Goal: Task Accomplishment & Management: Manage account settings

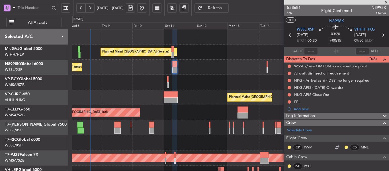
click at [145, 111] on div "Planned Maint [GEOGRAPHIC_DATA] (Seletar) Planned Maint [GEOGRAPHIC_DATA] (Sele…" at bounding box center [230, 127] width 317 height 196
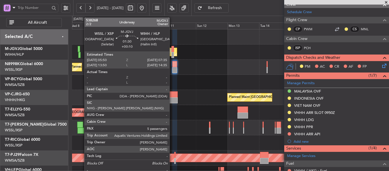
click at [172, 50] on div at bounding box center [173, 49] width 3 height 6
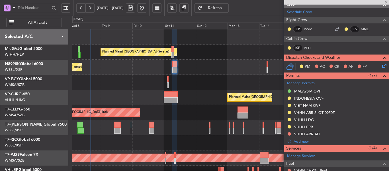
type input "+00:10"
type input "5"
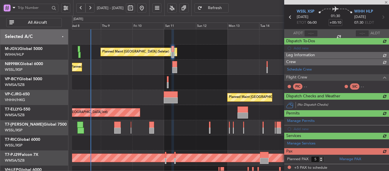
scroll to position [111, 0]
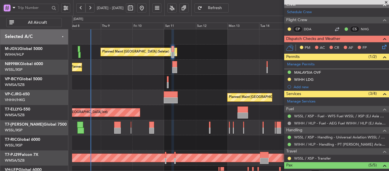
click at [200, 60] on div "Planned Maint [GEOGRAPHIC_DATA] (Seletar)" at bounding box center [230, 67] width 317 height 15
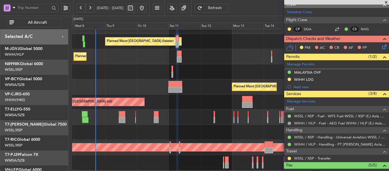
scroll to position [11, 0]
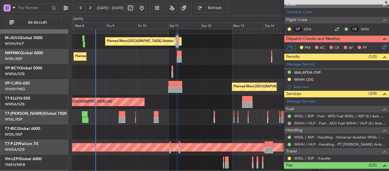
click at [150, 106] on div "Planned Maint [GEOGRAPHIC_DATA] ([GEOGRAPHIC_DATA] Intl)" at bounding box center [230, 101] width 317 height 15
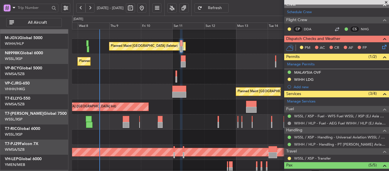
click at [131, 86] on div "Planned Maint [GEOGRAPHIC_DATA] ([GEOGRAPHIC_DATA] Intl)" at bounding box center [230, 91] width 317 height 15
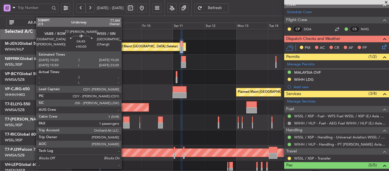
click at [124, 124] on div at bounding box center [126, 125] width 7 height 6
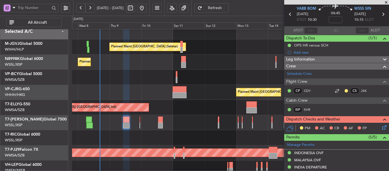
scroll to position [0, 0]
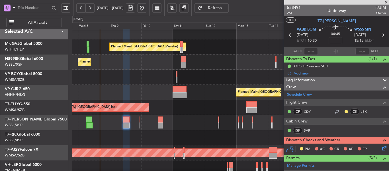
click at [379, 35] on icon at bounding box center [382, 34] width 7 height 7
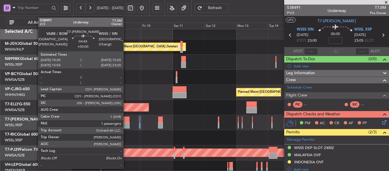
click at [126, 125] on div at bounding box center [126, 125] width 7 height 6
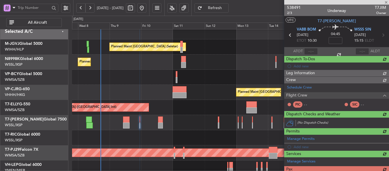
type input "1"
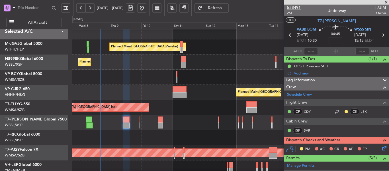
click at [297, 7] on span "538491" at bounding box center [294, 8] width 14 height 6
click at [227, 9] on span "Refresh" at bounding box center [214, 8] width 23 height 4
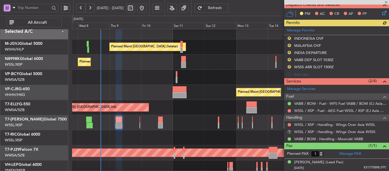
scroll to position [146, 0]
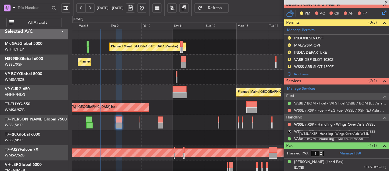
click at [324, 125] on link "WSSL / XSP - Handling - Wings Over Asia WSSL" at bounding box center [334, 124] width 81 height 5
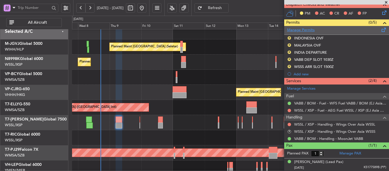
click at [303, 30] on link "Manage Permits" at bounding box center [301, 30] width 28 height 6
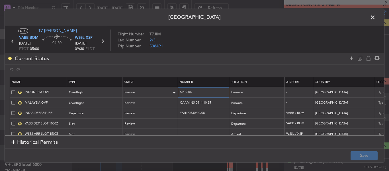
drag, startPoint x: 199, startPoint y: 91, endPoint x: 174, endPoint y: 91, distance: 25.6
click at [174, 91] on tr "R INDONESIA OVF Overflight Review SJ15804 Enroute - [GEOGRAPHIC_DATA] [DATE] 10…" at bounding box center [373, 92] width 727 height 11
click at [376, 18] on span at bounding box center [376, 18] width 0 height 11
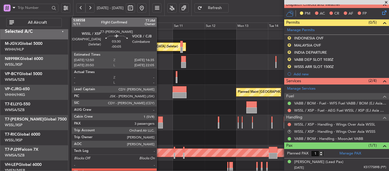
click at [159, 121] on div at bounding box center [160, 119] width 5 height 6
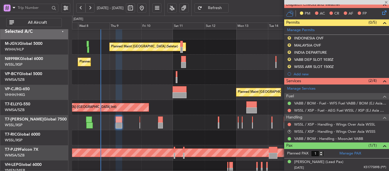
type input "-00:05"
type input "3"
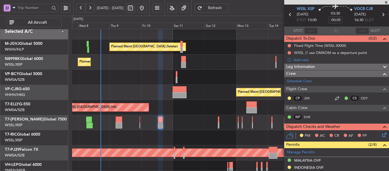
scroll to position [28, 0]
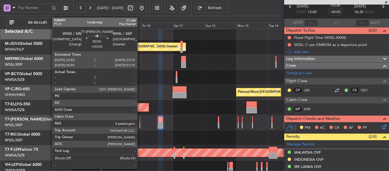
click at [140, 123] on div at bounding box center [140, 125] width 1 height 6
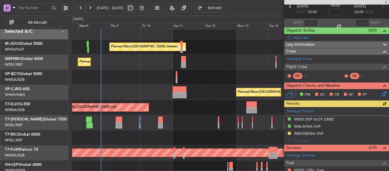
scroll to position [75, 0]
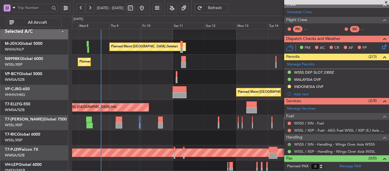
click at [289, 144] on button at bounding box center [289, 143] width 3 height 3
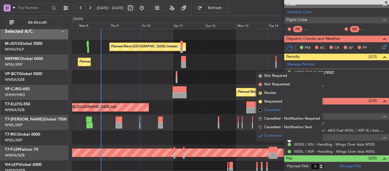
click at [262, 110] on span at bounding box center [260, 109] width 3 height 3
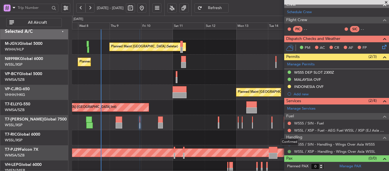
click at [289, 152] on button at bounding box center [289, 151] width 3 height 3
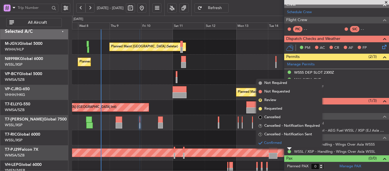
click at [260, 117] on span at bounding box center [260, 116] width 3 height 3
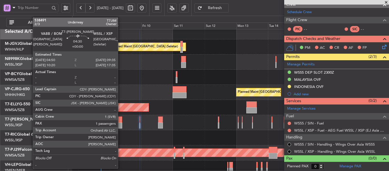
click at [121, 124] on div at bounding box center [119, 125] width 7 height 6
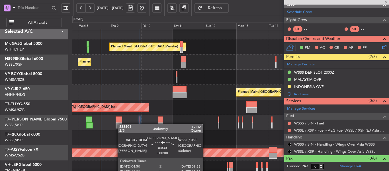
type input "1"
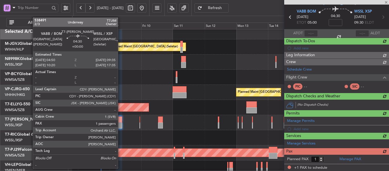
scroll to position [82, 0]
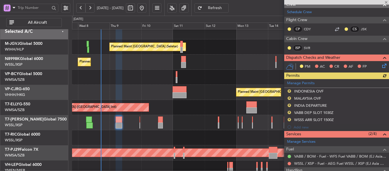
click at [289, 119] on div "Manage Permits R INDONESIA OVF R MALAYSIA OVF R INDIA DEPARTURE R VABB DEP SLOT…" at bounding box center [336, 105] width 105 height 52
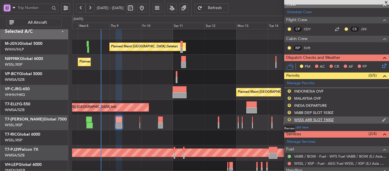
click at [289, 119] on button "R" at bounding box center [289, 119] width 3 height 3
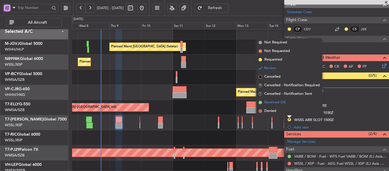
click at [260, 102] on span at bounding box center [260, 102] width 3 height 3
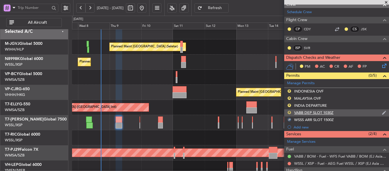
click at [290, 112] on button "R" at bounding box center [289, 112] width 3 height 3
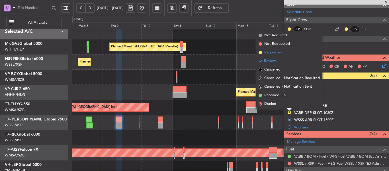
click at [261, 52] on span at bounding box center [260, 52] width 3 height 3
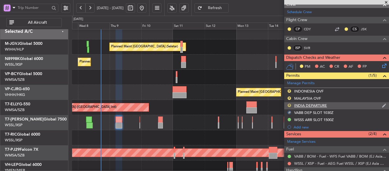
click at [290, 104] on button "R" at bounding box center [289, 104] width 3 height 3
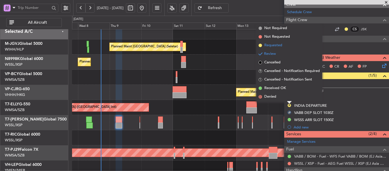
click at [260, 44] on span at bounding box center [260, 45] width 3 height 3
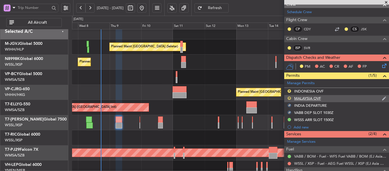
click at [290, 97] on button "R" at bounding box center [289, 97] width 3 height 3
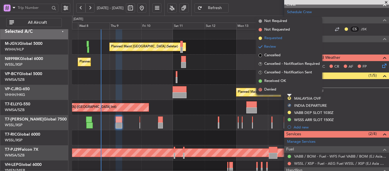
click at [260, 38] on span at bounding box center [260, 37] width 3 height 3
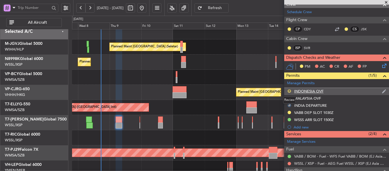
click at [289, 90] on button "R" at bounding box center [289, 90] width 3 height 3
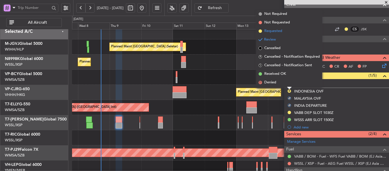
click at [261, 30] on span at bounding box center [260, 30] width 3 height 3
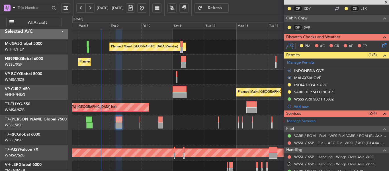
scroll to position [111, 0]
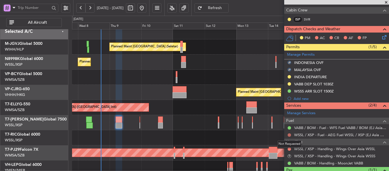
click at [289, 134] on button at bounding box center [289, 134] width 3 height 3
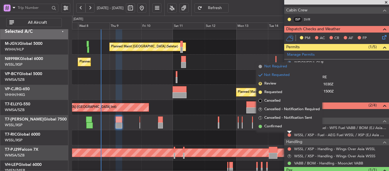
click at [261, 66] on span at bounding box center [260, 66] width 3 height 3
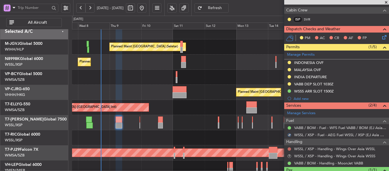
click at [289, 149] on button at bounding box center [289, 148] width 3 height 3
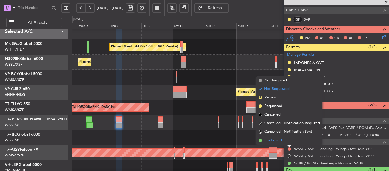
click at [261, 140] on span at bounding box center [260, 139] width 3 height 3
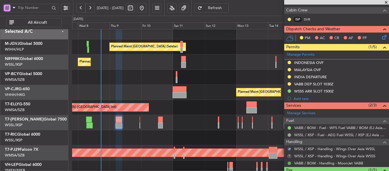
click at [289, 163] on button at bounding box center [289, 162] width 3 height 3
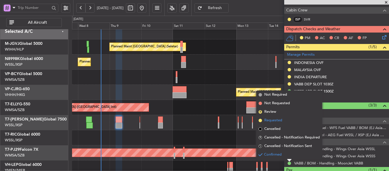
click at [261, 119] on span at bounding box center [260, 120] width 3 height 3
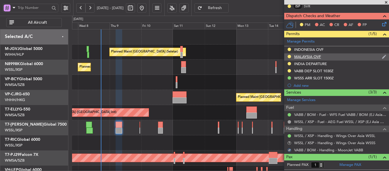
scroll to position [107, 0]
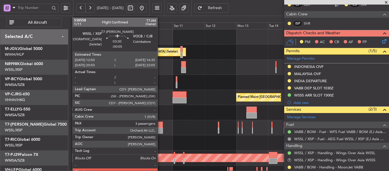
click at [160, 127] on div at bounding box center [160, 124] width 5 height 6
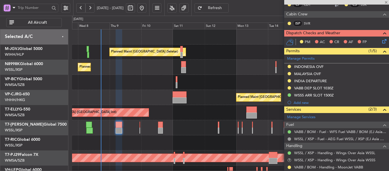
type input "-00:05"
type input "3"
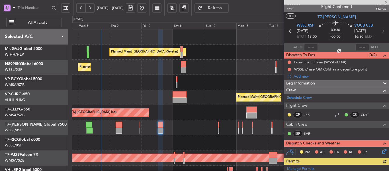
scroll to position [0, 0]
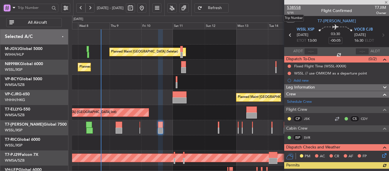
click at [297, 8] on span "538558" at bounding box center [294, 8] width 14 height 6
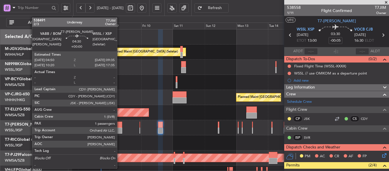
click at [120, 129] on div at bounding box center [119, 130] width 7 height 6
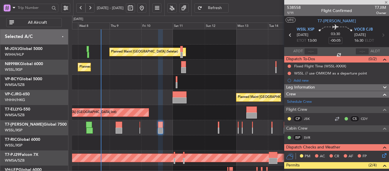
type input "1"
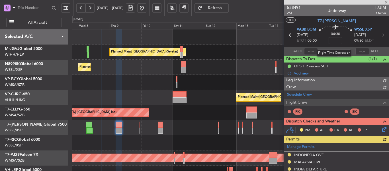
click at [336, 41] on input at bounding box center [336, 40] width 14 height 7
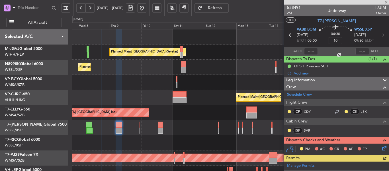
click at [343, 51] on section "ATOT ALDT" at bounding box center [336, 51] width 105 height 9
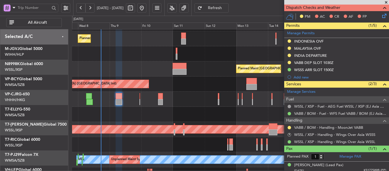
scroll to position [28, 0]
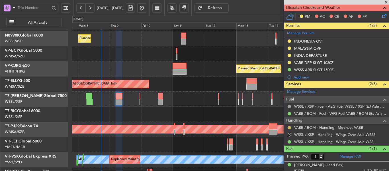
click at [290, 126] on button at bounding box center [289, 127] width 3 height 3
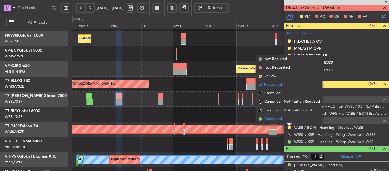
click at [260, 119] on span at bounding box center [260, 118] width 3 height 3
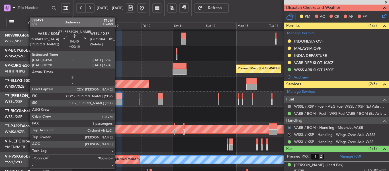
click at [117, 99] on div at bounding box center [119, 102] width 7 height 6
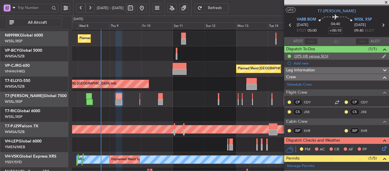
scroll to position [0, 0]
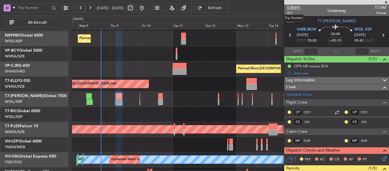
click at [295, 8] on span "538491" at bounding box center [294, 8] width 14 height 6
click at [227, 6] on span "Refresh" at bounding box center [214, 8] width 23 height 4
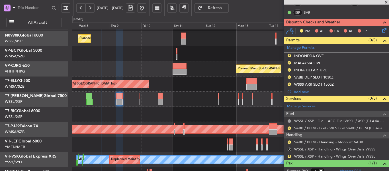
scroll to position [165, 0]
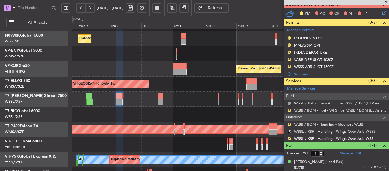
click at [312, 138] on link "WSSL / XSP - Handling - Wings Over Asia WSSL" at bounding box center [334, 138] width 81 height 5
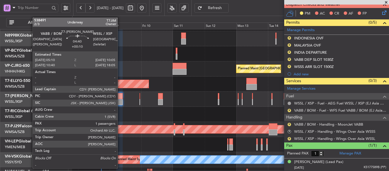
click at [120, 99] on div at bounding box center [119, 102] width 7 height 6
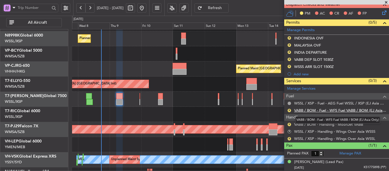
click at [309, 110] on link "VABB / BOM - Fuel - WFS Fuel VABB / BOM (EJ Asia Only)" at bounding box center [340, 110] width 92 height 5
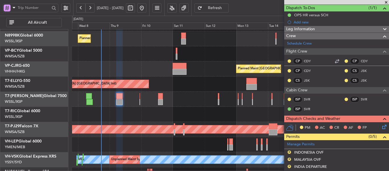
scroll to position [0, 0]
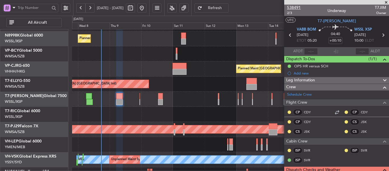
click at [297, 8] on span "538491" at bounding box center [294, 8] width 14 height 6
click at [33, 96] on link "T7-[PERSON_NAME] Global 7500" at bounding box center [36, 96] width 62 height 4
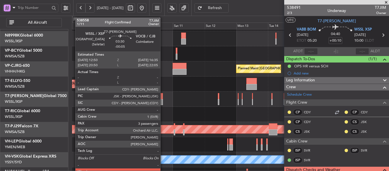
click at [163, 99] on div at bounding box center [160, 102] width 5 height 6
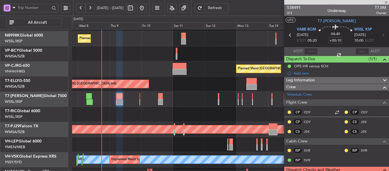
type input "-00:05"
type input "3"
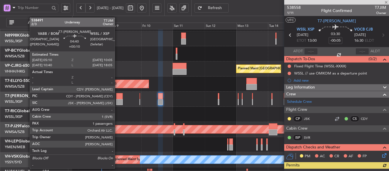
click at [117, 94] on div at bounding box center [119, 96] width 7 height 6
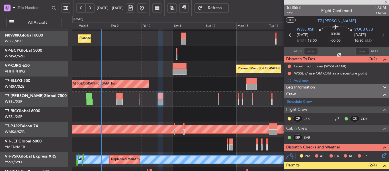
type input "+00:10"
type input "1"
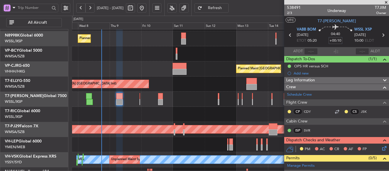
click at [336, 41] on input "+00:10" at bounding box center [336, 40] width 14 height 7
type input "+00:35"
click at [348, 51] on section "ATOT ALDT" at bounding box center [336, 51] width 105 height 9
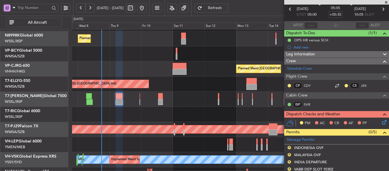
scroll to position [57, 0]
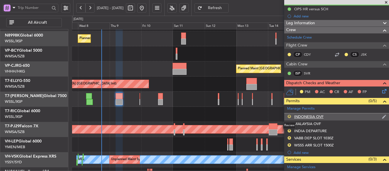
click at [289, 116] on button "R" at bounding box center [289, 116] width 3 height 3
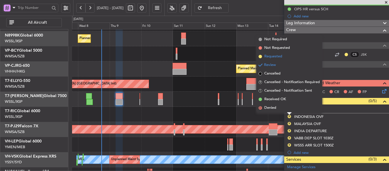
click at [260, 55] on span at bounding box center [260, 56] width 3 height 3
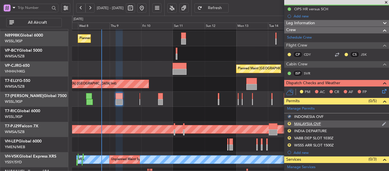
click at [291, 124] on div "R" at bounding box center [289, 123] width 5 height 5
click at [289, 123] on button "R" at bounding box center [289, 123] width 3 height 3
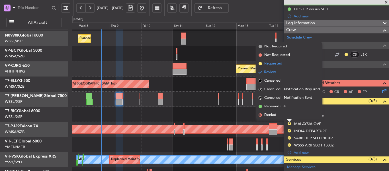
click at [260, 63] on span at bounding box center [260, 63] width 3 height 3
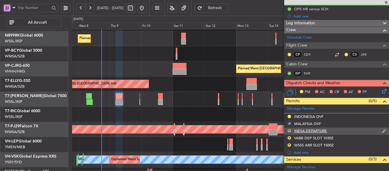
click at [289, 130] on button "R" at bounding box center [289, 130] width 3 height 3
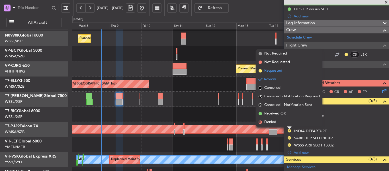
click at [259, 70] on span at bounding box center [260, 70] width 3 height 3
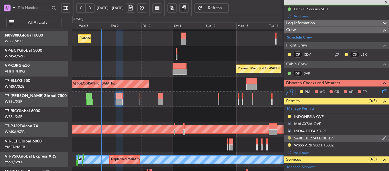
click at [290, 138] on button "R" at bounding box center [289, 137] width 3 height 3
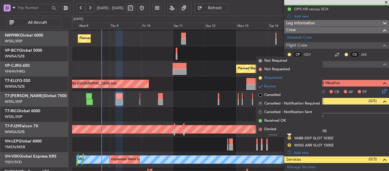
click at [261, 78] on span at bounding box center [260, 77] width 3 height 3
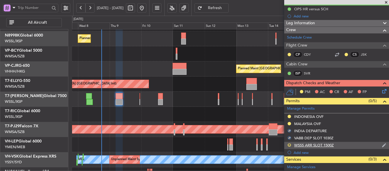
click at [289, 144] on button "R" at bounding box center [289, 144] width 3 height 3
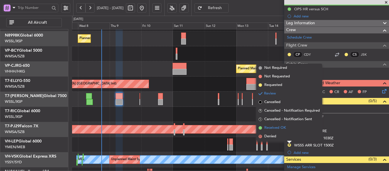
click at [260, 127] on span at bounding box center [260, 127] width 3 height 3
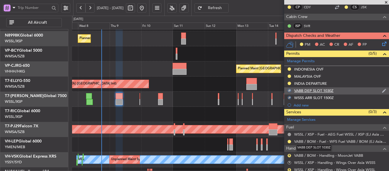
scroll to position [114, 0]
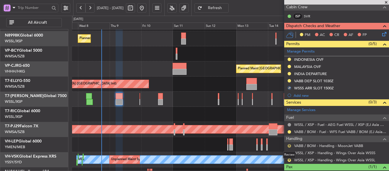
click at [290, 145] on button "R" at bounding box center [289, 145] width 3 height 3
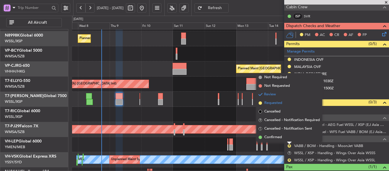
click at [261, 103] on span at bounding box center [260, 102] width 3 height 3
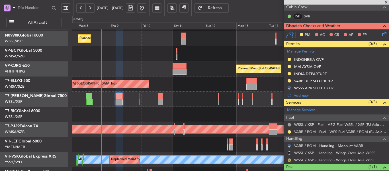
click at [290, 158] on button "R" at bounding box center [289, 159] width 3 height 3
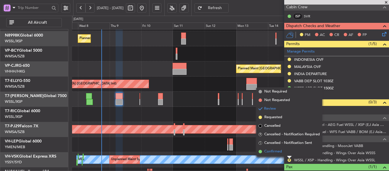
click at [261, 152] on span at bounding box center [260, 151] width 3 height 3
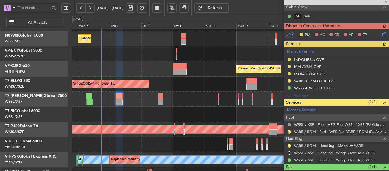
scroll to position [124, 0]
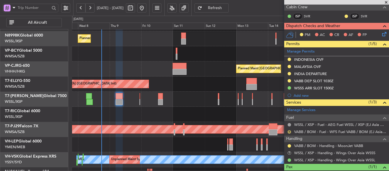
click at [289, 132] on button "R" at bounding box center [289, 131] width 3 height 3
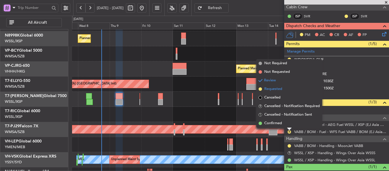
click at [259, 89] on span at bounding box center [260, 88] width 3 height 3
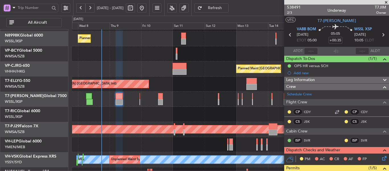
scroll to position [0, 0]
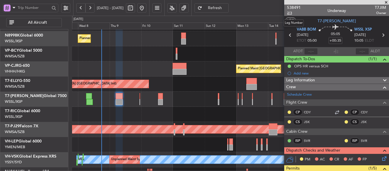
click at [291, 13] on span "2/3" at bounding box center [294, 13] width 14 height 5
click at [387, 2] on span at bounding box center [386, 2] width 6 height 5
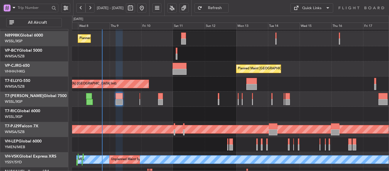
type input "0"
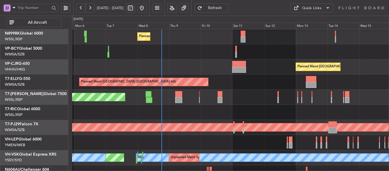
click at [244, 112] on div at bounding box center [230, 112] width 317 height 15
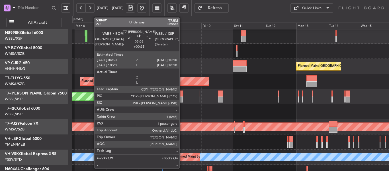
click at [182, 100] on div at bounding box center [179, 99] width 7 height 6
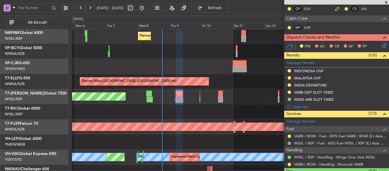
scroll to position [128, 0]
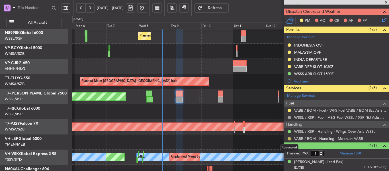
click at [288, 138] on button at bounding box center [289, 138] width 3 height 3
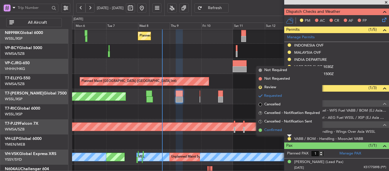
click at [261, 130] on span at bounding box center [260, 129] width 3 height 3
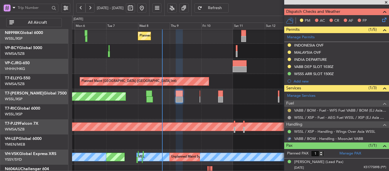
click at [288, 111] on button at bounding box center [289, 110] width 3 height 3
click at [289, 109] on button at bounding box center [289, 110] width 3 height 3
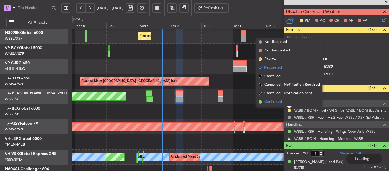
click at [260, 101] on span at bounding box center [260, 101] width 3 height 3
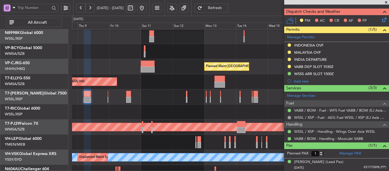
scroll to position [29, 0]
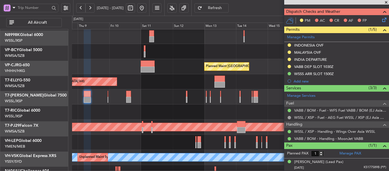
click at [135, 103] on div "Planned Maint [GEOGRAPHIC_DATA] (Seletar)" at bounding box center [230, 96] width 317 height 15
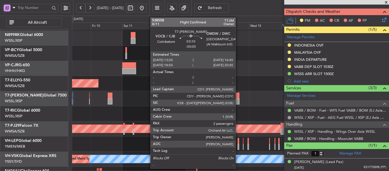
click at [238, 98] on div at bounding box center [237, 95] width 5 height 6
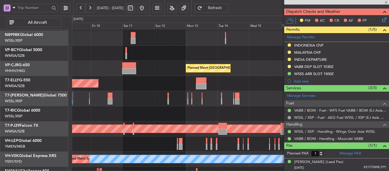
type input "-00:05"
type input "2"
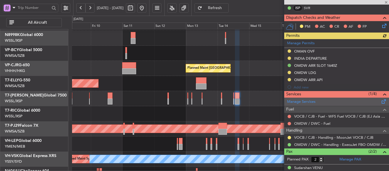
scroll to position [128, 0]
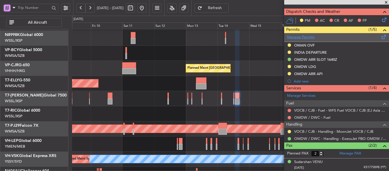
click at [312, 38] on link "Manage Permits" at bounding box center [301, 37] width 28 height 6
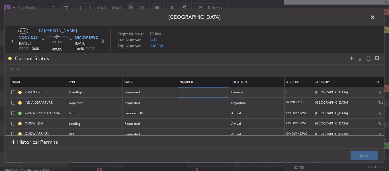
click at [183, 91] on input "text" at bounding box center [204, 92] width 50 height 5
paste input "DAT/OF/EU JT/0015/2025"
type input "DAT/OF/EU JT/0015/2025"
click at [169, 91] on div "Requested" at bounding box center [148, 92] width 47 height 9
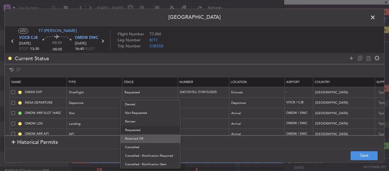
click at [143, 140] on span "Received OK" at bounding box center [150, 138] width 51 height 9
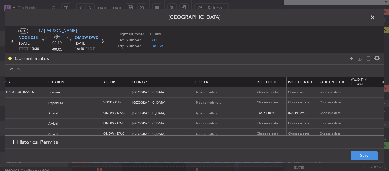
scroll to position [0, 186]
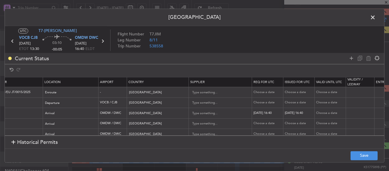
click at [259, 93] on div "Choose a date" at bounding box center [269, 92] width 30 height 5
select select "10"
select select "2025"
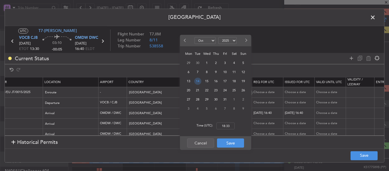
click at [199, 80] on span "14" at bounding box center [197, 80] width 7 height 7
click at [228, 125] on input "00:00" at bounding box center [226, 125] width 18 height 7
type input "13:30"
click at [228, 142] on button "Save" at bounding box center [230, 142] width 27 height 9
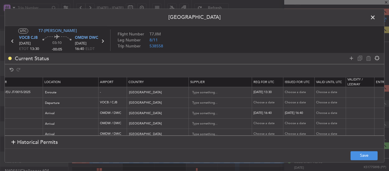
click at [298, 93] on div "Choose a date" at bounding box center [300, 92] width 30 height 5
select select "10"
select select "2025"
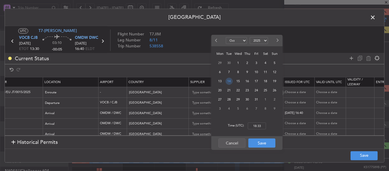
click at [228, 80] on span "14" at bounding box center [229, 80] width 7 height 7
click at [257, 125] on input "00:00" at bounding box center [257, 125] width 18 height 7
type input "13:30"
click at [262, 146] on button "Save" at bounding box center [261, 142] width 27 height 9
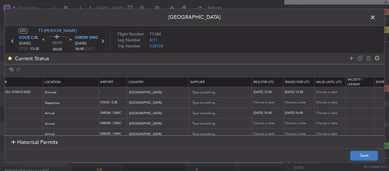
click at [361, 155] on button "Save" at bounding box center [364, 155] width 27 height 9
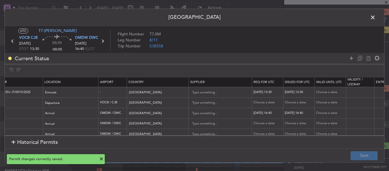
click at [376, 18] on span at bounding box center [376, 18] width 0 height 11
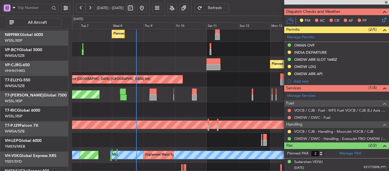
scroll to position [34, 0]
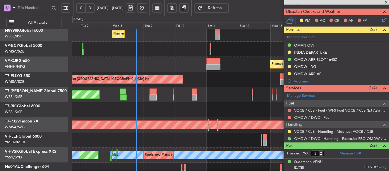
click at [226, 112] on div at bounding box center [230, 109] width 317 height 15
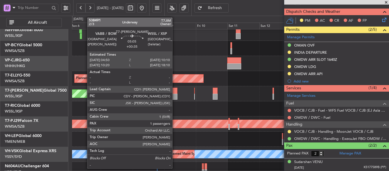
click at [175, 92] on div at bounding box center [173, 90] width 7 height 6
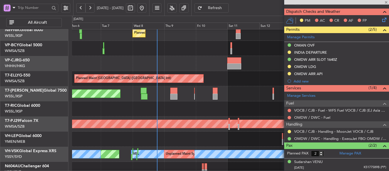
type input "+00:35"
type input "1"
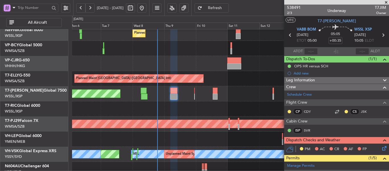
scroll to position [0, 0]
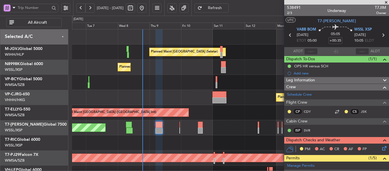
click at [185, 126] on div "Planned Maint [GEOGRAPHIC_DATA] (Seletar) Planned Maint [GEOGRAPHIC_DATA] (Sele…" at bounding box center [230, 127] width 317 height 196
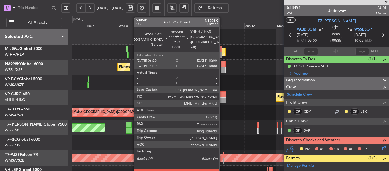
click at [222, 65] on div at bounding box center [223, 64] width 5 height 6
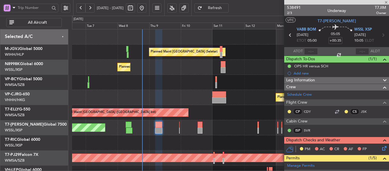
type input "+00:15"
type input "2"
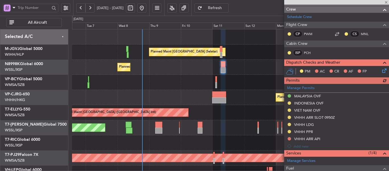
scroll to position [114, 0]
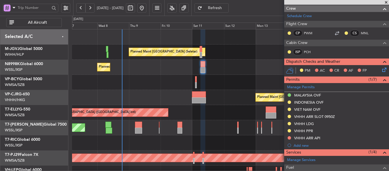
click at [119, 102] on div "Planned Maint [GEOGRAPHIC_DATA] (Seletar) Planned Maint [GEOGRAPHIC_DATA] (Sele…" at bounding box center [230, 127] width 317 height 196
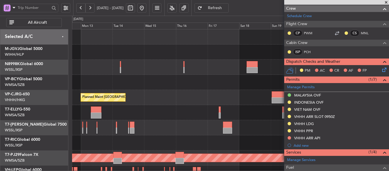
click at [174, 92] on div "Planned Maint [GEOGRAPHIC_DATA] ([GEOGRAPHIC_DATA] Intl)" at bounding box center [230, 97] width 317 height 15
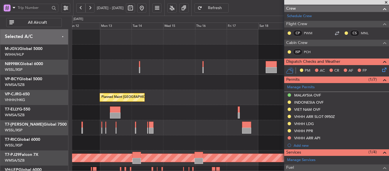
click at [279, 82] on div at bounding box center [230, 82] width 317 height 15
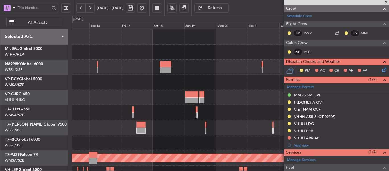
click at [134, 79] on div at bounding box center [230, 82] width 317 height 15
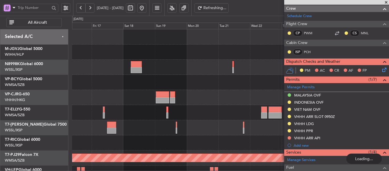
click at [232, 65] on div at bounding box center [230, 67] width 317 height 15
click at [234, 66] on div at bounding box center [230, 67] width 317 height 15
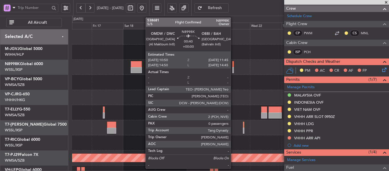
click at [233, 66] on div at bounding box center [232, 64] width 1 height 6
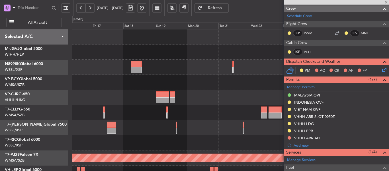
type input "0"
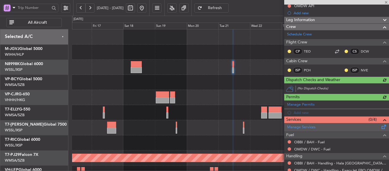
scroll to position [78, 0]
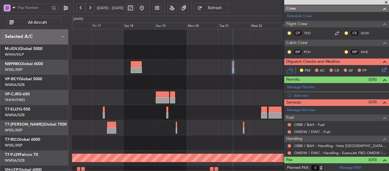
click at [139, 67] on div at bounding box center [136, 64] width 11 height 6
type input "+00:45"
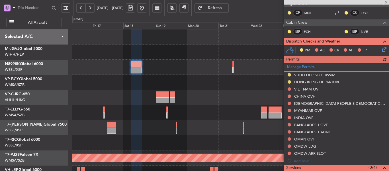
scroll to position [114, 0]
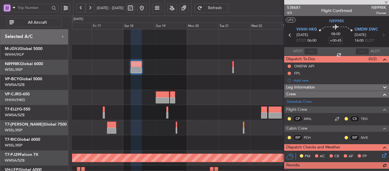
scroll to position [114, 0]
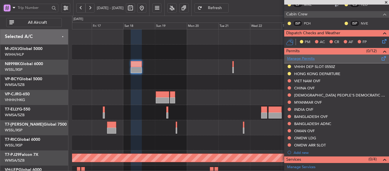
click at [305, 58] on link "Manage Permits" at bounding box center [301, 59] width 28 height 6
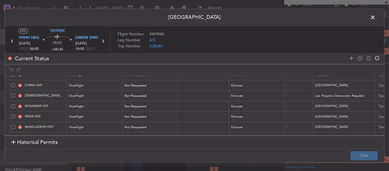
scroll to position [82, 0]
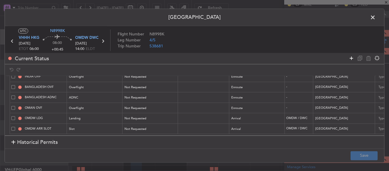
click at [352, 56] on icon at bounding box center [351, 58] width 7 height 7
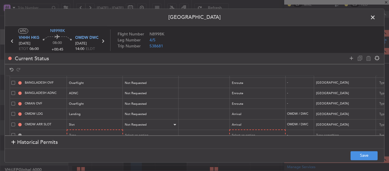
scroll to position [93, 0]
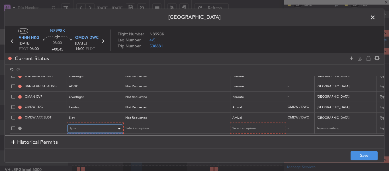
click at [81, 126] on div "Type" at bounding box center [93, 128] width 47 height 9
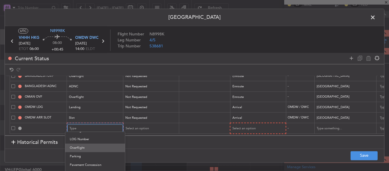
scroll to position [134, 0]
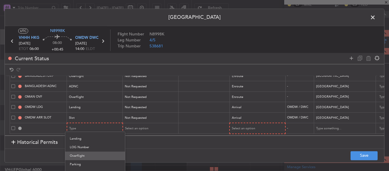
click at [85, 155] on span "Overflight" at bounding box center [95, 155] width 51 height 9
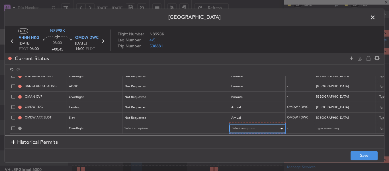
click at [254, 126] on span "Select an option" at bounding box center [243, 128] width 23 height 4
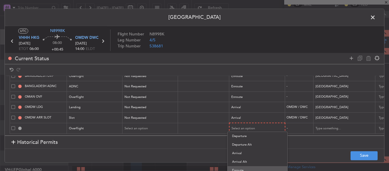
click at [247, 170] on span "Enroute" at bounding box center [257, 170] width 51 height 9
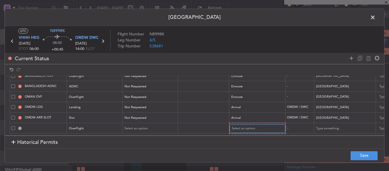
scroll to position [93, 0]
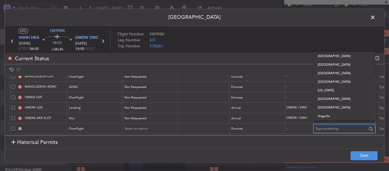
click at [322, 124] on input "text" at bounding box center [341, 128] width 51 height 9
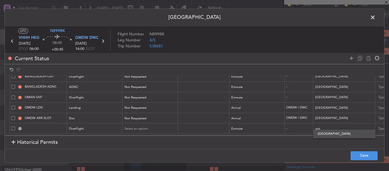
click at [321, 131] on span "Qatar" at bounding box center [344, 133] width 53 height 9
type input "Qatar"
click at [355, 156] on button "Save" at bounding box center [364, 155] width 27 height 9
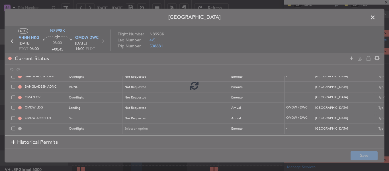
type input "QATAR OVF"
type input "NNN"
type input "2"
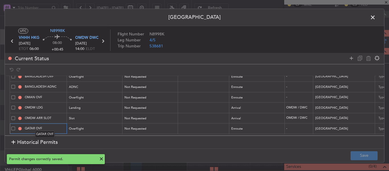
click at [48, 126] on input "QATAR OVF" at bounding box center [45, 128] width 43 height 5
click at [50, 126] on input "QATAR OVF" at bounding box center [45, 128] width 43 height 5
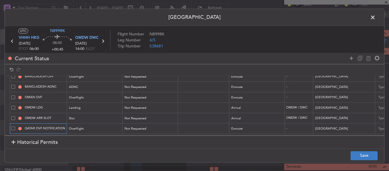
type input "QATAR OVF NOTIFICATION"
click at [360, 156] on button "Save" at bounding box center [364, 155] width 27 height 9
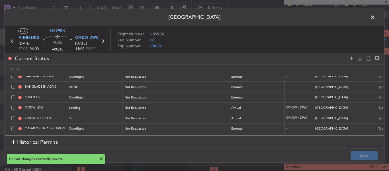
click at [376, 17] on span at bounding box center [376, 18] width 0 height 11
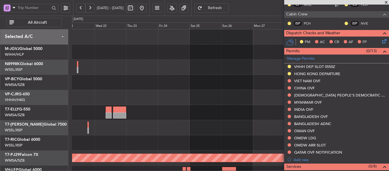
click at [80, 93] on div "Planned Maint [GEOGRAPHIC_DATA] (Sultan [PERSON_NAME] [PERSON_NAME] - Subang)" at bounding box center [230, 127] width 317 height 196
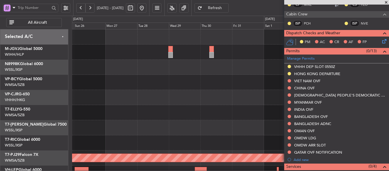
click at [83, 87] on div at bounding box center [230, 82] width 317 height 15
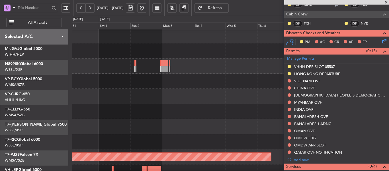
click at [78, 81] on div at bounding box center [230, 81] width 317 height 15
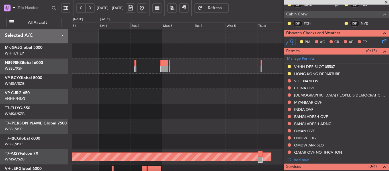
scroll to position [0, 0]
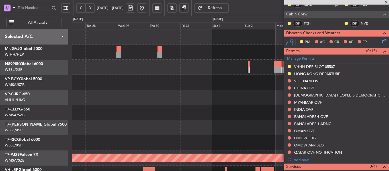
click at [243, 98] on div at bounding box center [230, 97] width 317 height 15
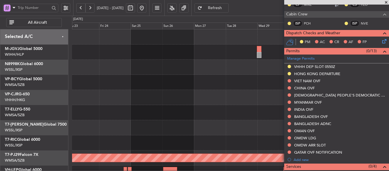
click at [247, 99] on div "Planned Maint [GEOGRAPHIC_DATA] (Sultan [PERSON_NAME] [PERSON_NAME] - Subang)" at bounding box center [230, 127] width 317 height 196
click at [268, 96] on div "Planned Maint [GEOGRAPHIC_DATA] (Sultan [PERSON_NAME] [PERSON_NAME] - Subang)" at bounding box center [230, 127] width 317 height 196
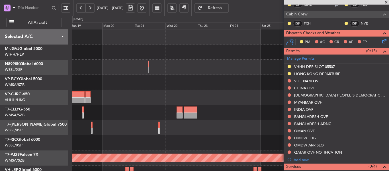
click at [259, 92] on div at bounding box center [230, 97] width 317 height 15
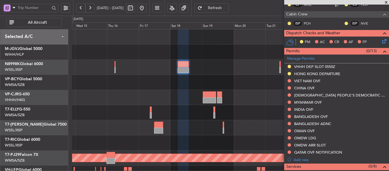
click at [251, 101] on div "Planned Maint [GEOGRAPHIC_DATA] ([GEOGRAPHIC_DATA] Intl)" at bounding box center [230, 97] width 317 height 15
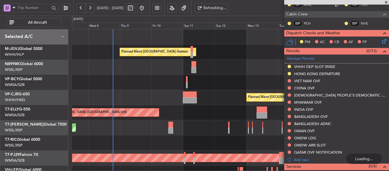
click at [226, 109] on div "Planned Maint [GEOGRAPHIC_DATA] ([GEOGRAPHIC_DATA] Intl)" at bounding box center [230, 112] width 317 height 15
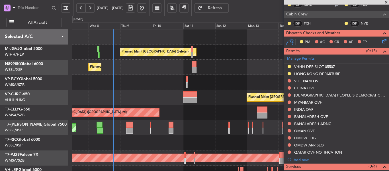
click at [230, 86] on div at bounding box center [230, 82] width 317 height 15
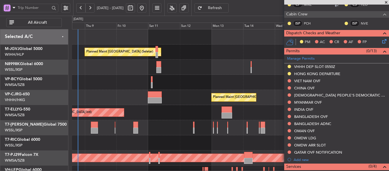
click at [162, 113] on div "Planned Maint [GEOGRAPHIC_DATA] ([GEOGRAPHIC_DATA] Intl)" at bounding box center [230, 112] width 317 height 15
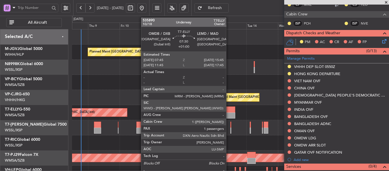
click at [229, 114] on div at bounding box center [230, 115] width 11 height 6
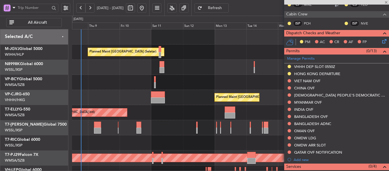
type input "+01:00"
type input "1"
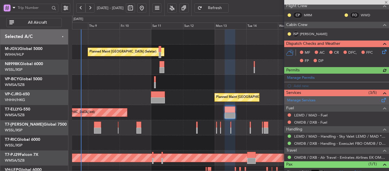
scroll to position [114, 0]
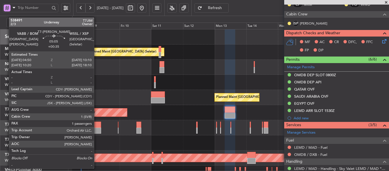
click at [97, 128] on div at bounding box center [97, 130] width 7 height 6
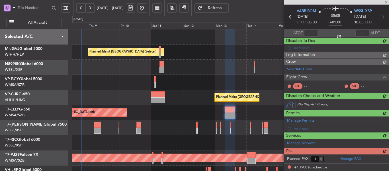
type input "+00:35"
